Goal: Task Accomplishment & Management: Manage account settings

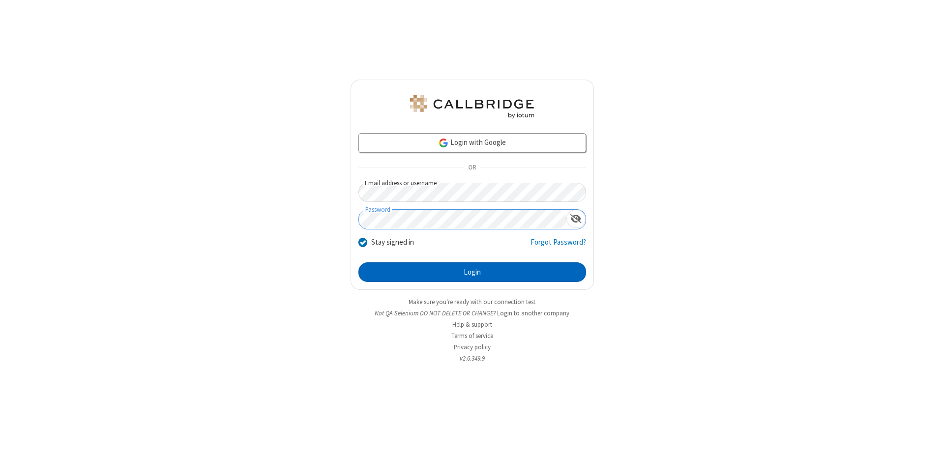
click at [472, 272] on button "Login" at bounding box center [473, 273] width 228 height 20
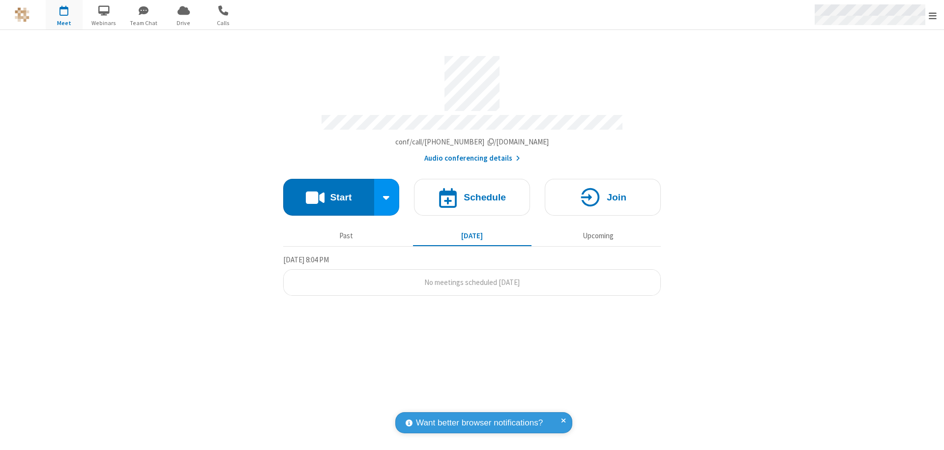
click at [933, 15] on span "Open menu" at bounding box center [933, 16] width 8 height 10
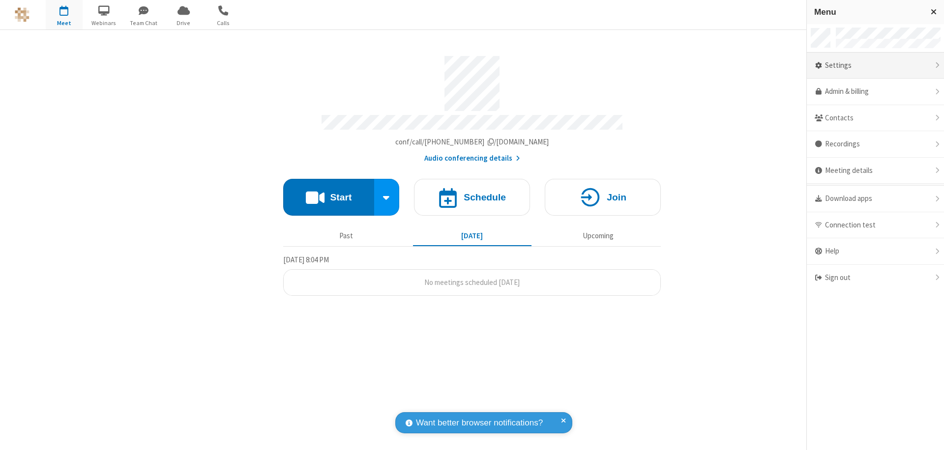
click at [875, 65] on div "Settings" at bounding box center [875, 66] width 137 height 27
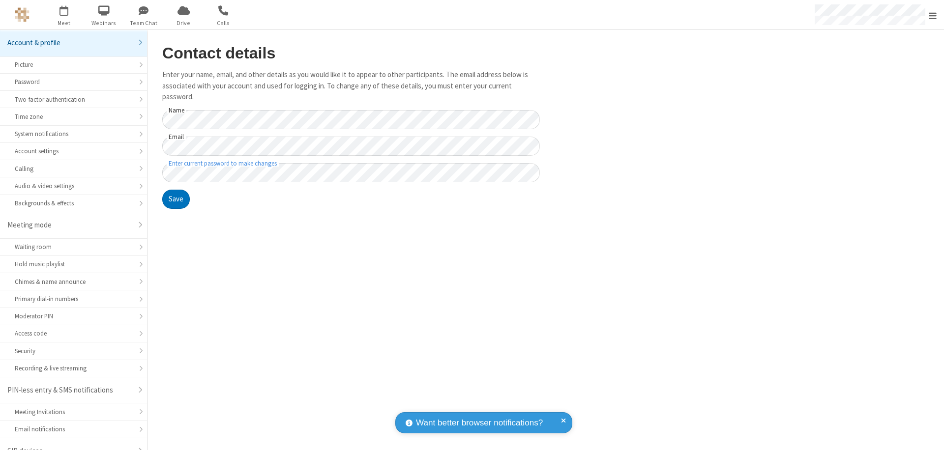
scroll to position [14, 0]
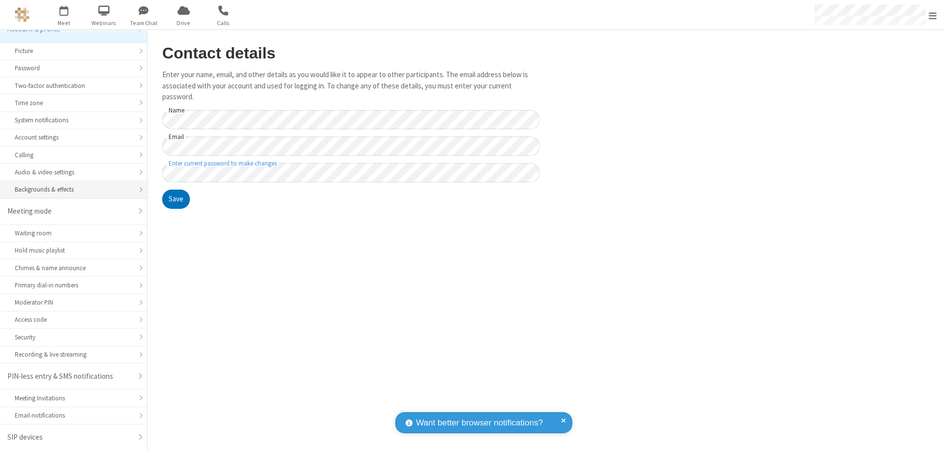
click at [70, 190] on div "Backgrounds & effects" at bounding box center [74, 189] width 118 height 9
